Goal: Task Accomplishment & Management: Manage account settings

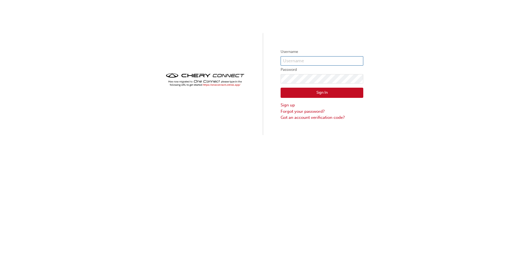
type input "cma085"
click at [325, 90] on button "Sign In" at bounding box center [322, 93] width 83 height 10
type input "cma085"
click at [311, 93] on button "Sign In" at bounding box center [322, 93] width 83 height 10
